Goal: Task Accomplishment & Management: Manage account settings

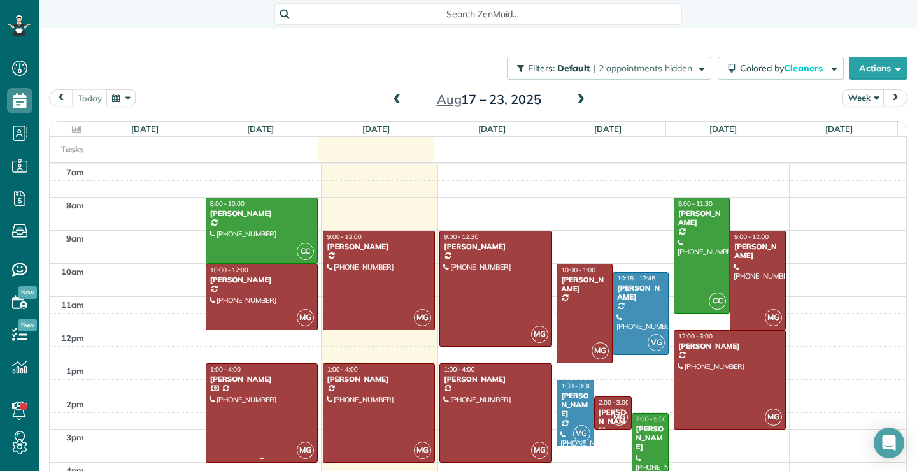
scroll to position [6, 6]
click at [349, 413] on div at bounding box center [378, 413] width 111 height 98
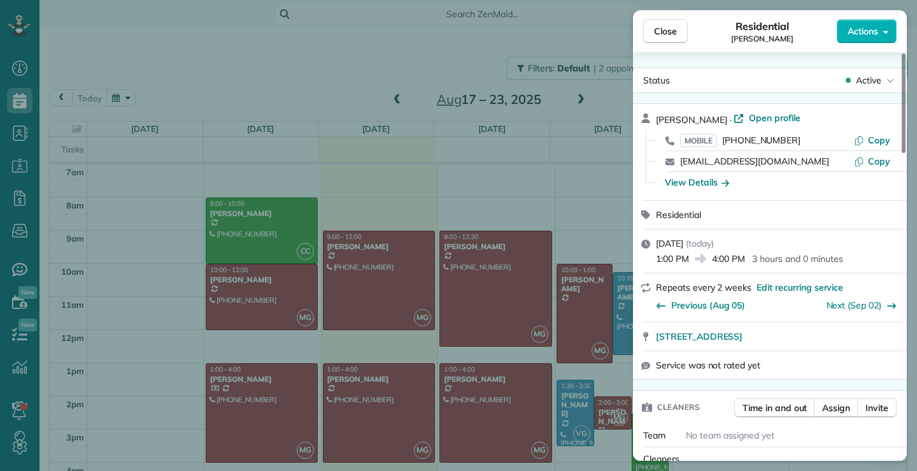
drag, startPoint x: 786, startPoint y: 162, endPoint x: 678, endPoint y: 160, distance: 108.3
click at [678, 160] on div "[EMAIL_ADDRESS][DOMAIN_NAME] Copy" at bounding box center [777, 161] width 243 height 20
click at [834, 216] on div "Residential" at bounding box center [777, 214] width 243 height 13
drag, startPoint x: 669, startPoint y: 26, endPoint x: 665, endPoint y: 54, distance: 28.3
click at [669, 27] on span "Close" at bounding box center [665, 31] width 23 height 13
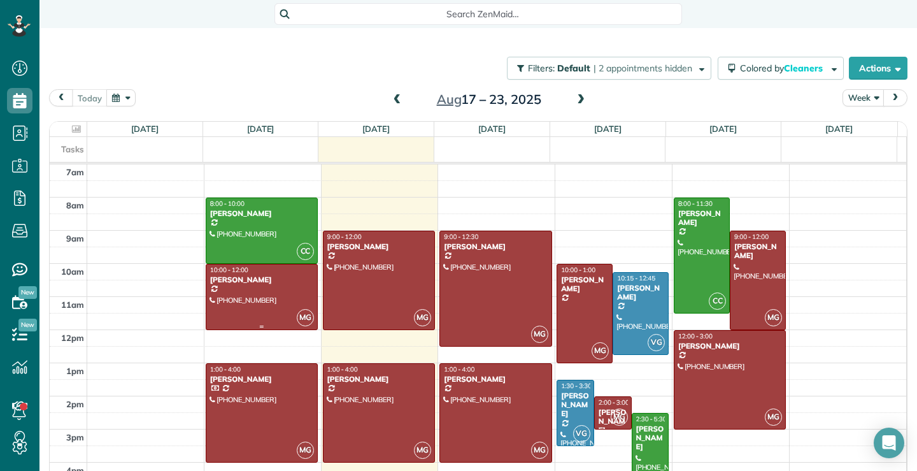
scroll to position [15, 0]
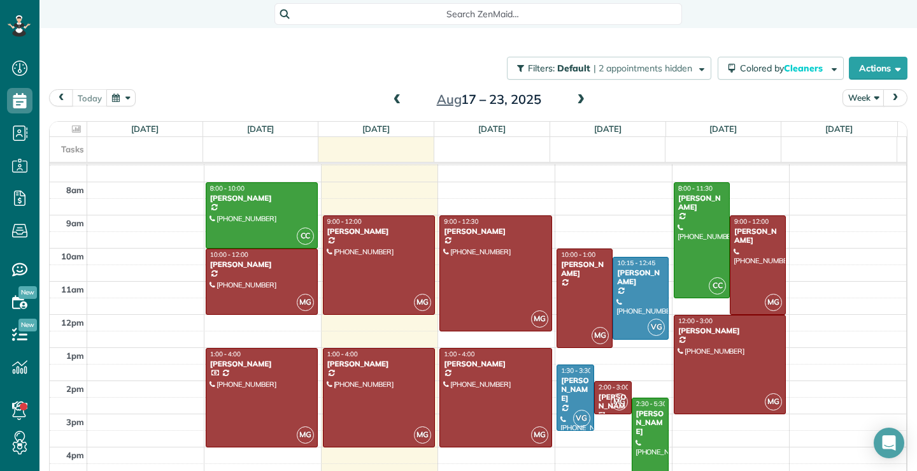
click at [390, 101] on span at bounding box center [397, 99] width 14 height 11
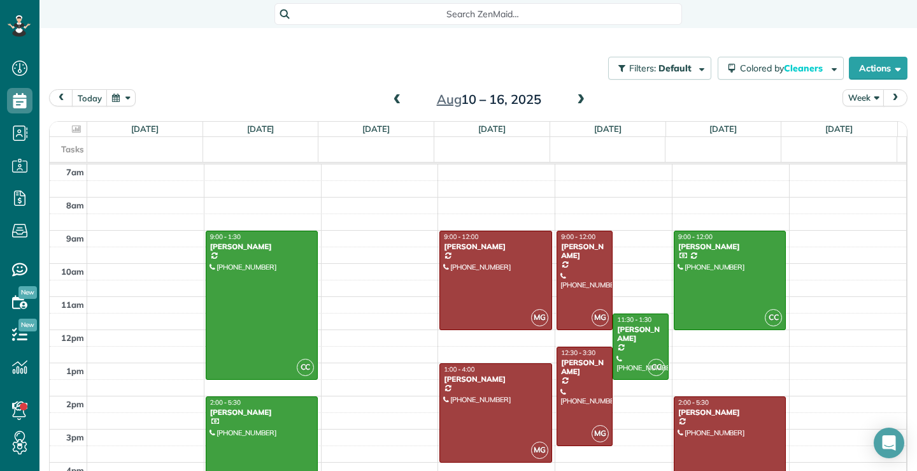
click at [578, 101] on span at bounding box center [581, 99] width 14 height 11
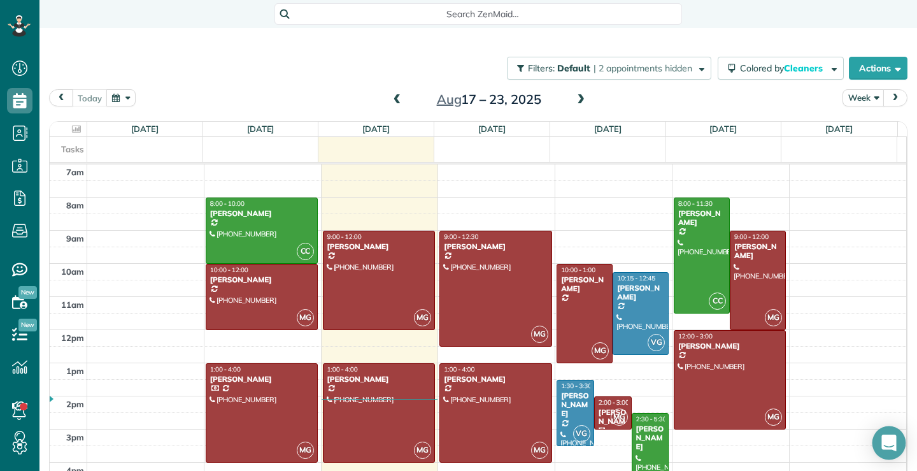
click at [891, 442] on icon "Open Intercom Messenger" at bounding box center [888, 442] width 15 height 17
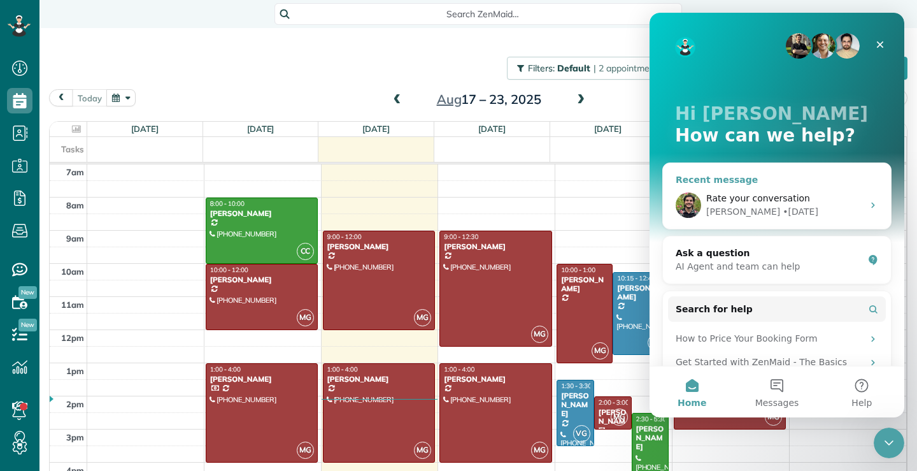
click at [770, 202] on span "Rate your conversation" at bounding box center [758, 198] width 104 height 10
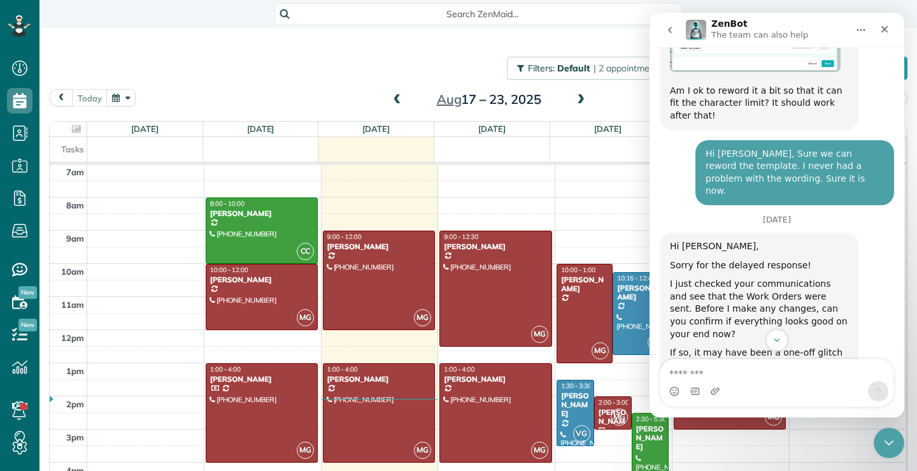
scroll to position [1016, 0]
click at [669, 30] on icon "go back" at bounding box center [670, 30] width 4 height 6
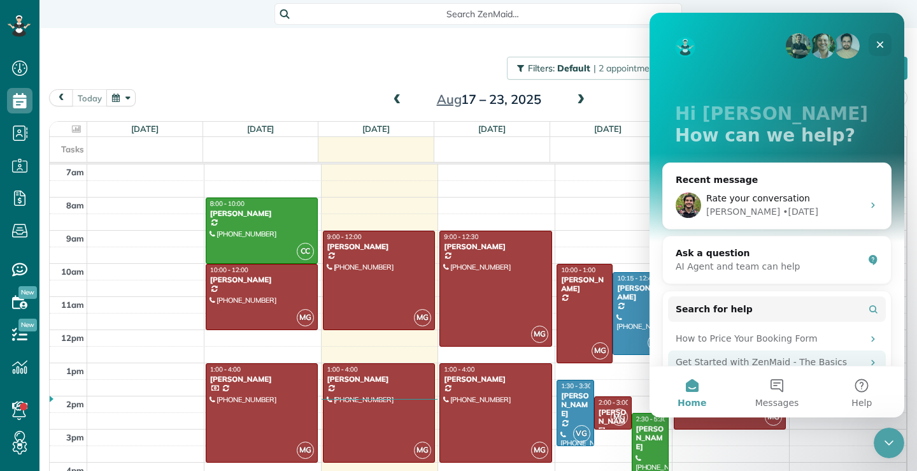
scroll to position [94, 0]
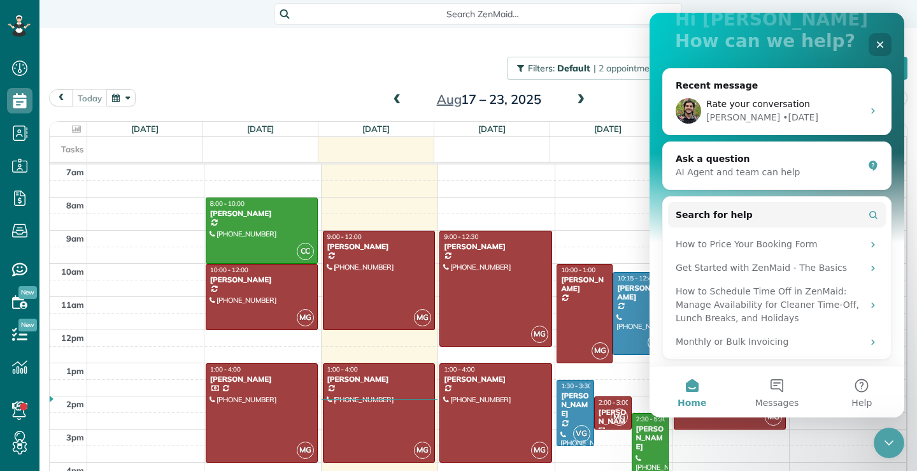
click at [879, 41] on icon "Close" at bounding box center [880, 44] width 10 height 10
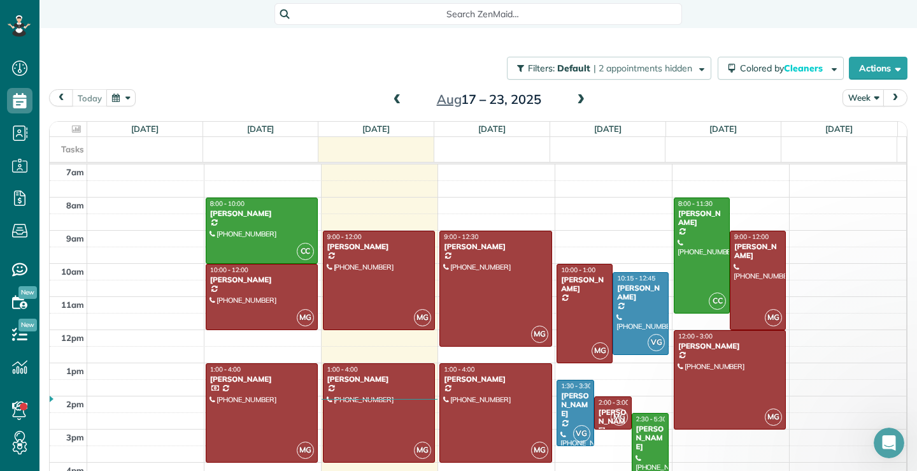
scroll to position [0, 0]
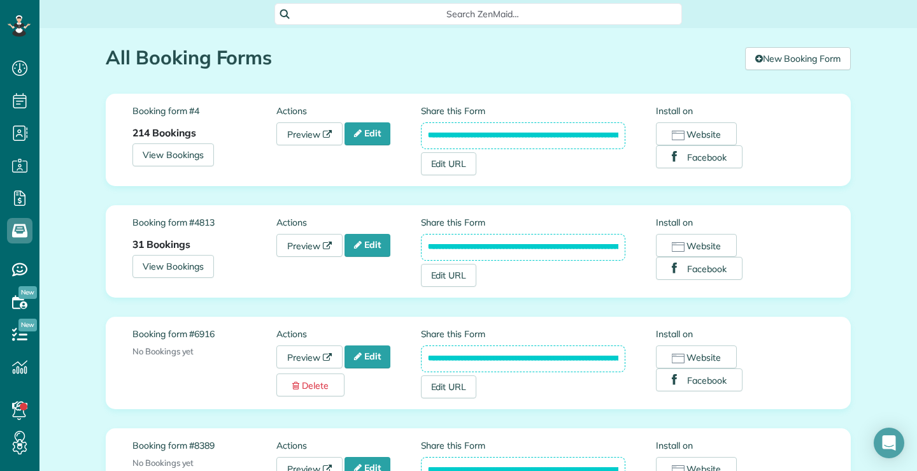
scroll to position [6, 6]
